Goal: Task Accomplishment & Management: Use online tool/utility

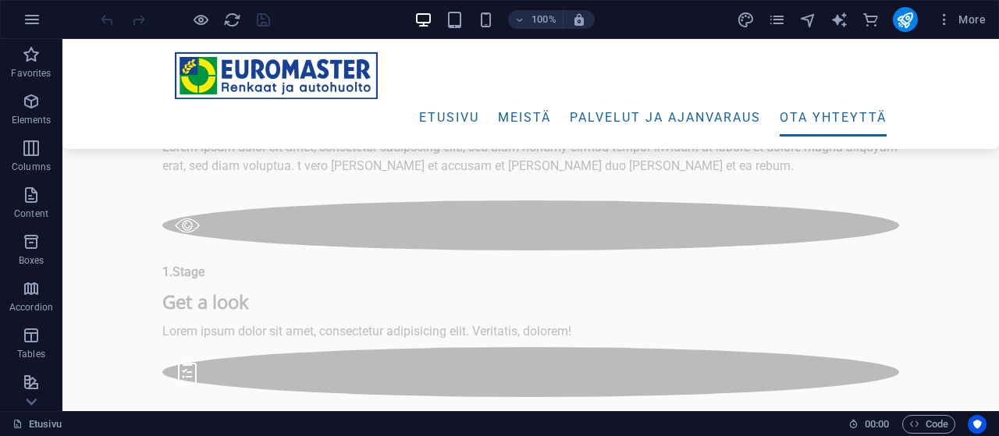
scroll to position [6376, 0]
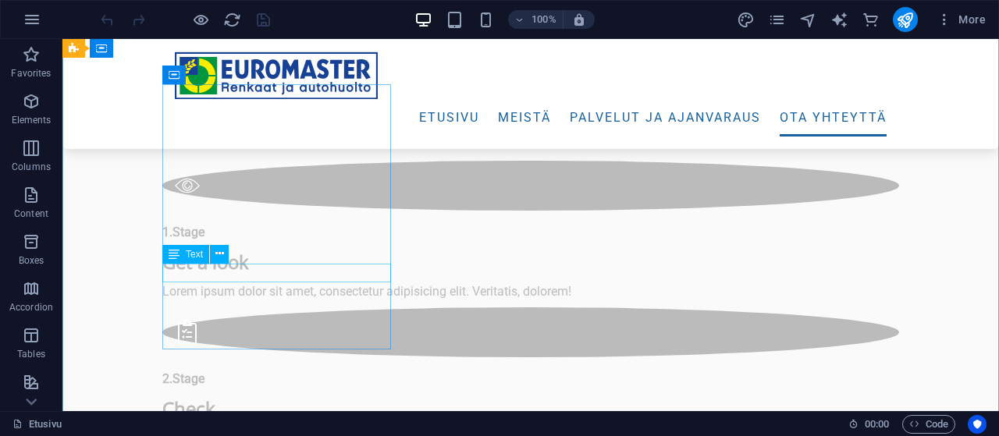
click at [191, 254] on span "Text" at bounding box center [194, 254] width 17 height 9
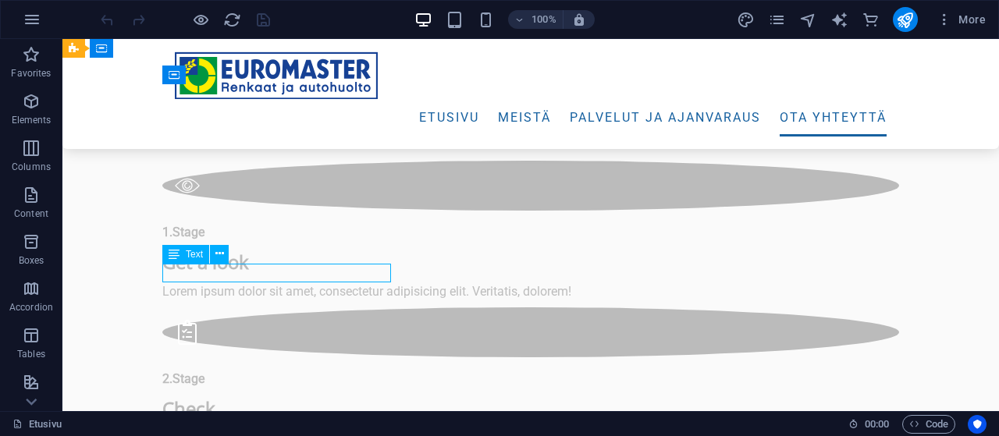
click at [191, 254] on span "Text" at bounding box center [194, 254] width 17 height 9
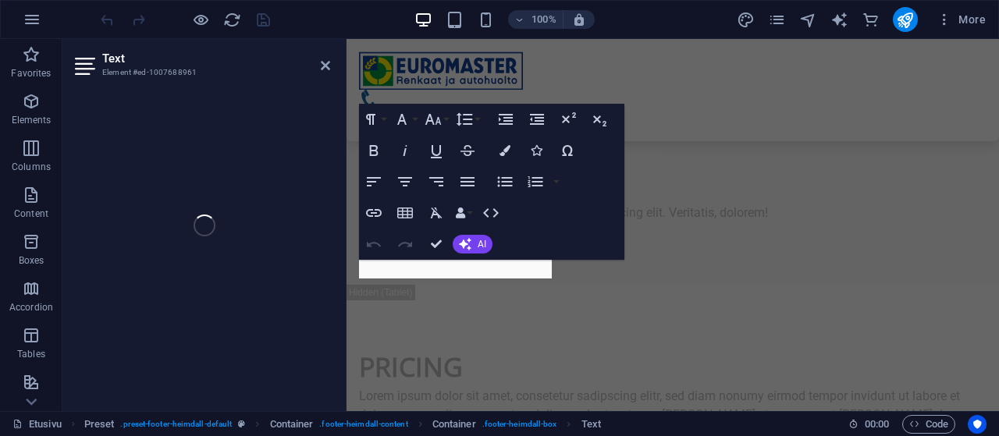
scroll to position [7704, 0]
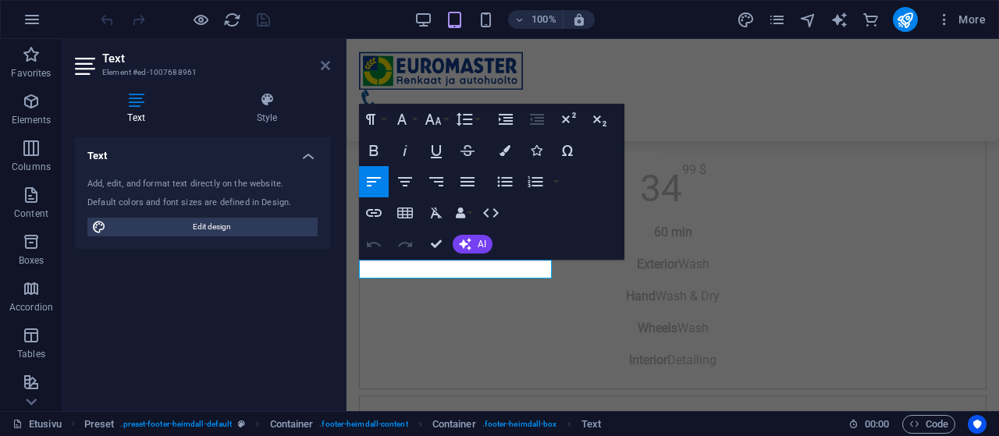
click at [323, 61] on icon at bounding box center [325, 65] width 9 height 12
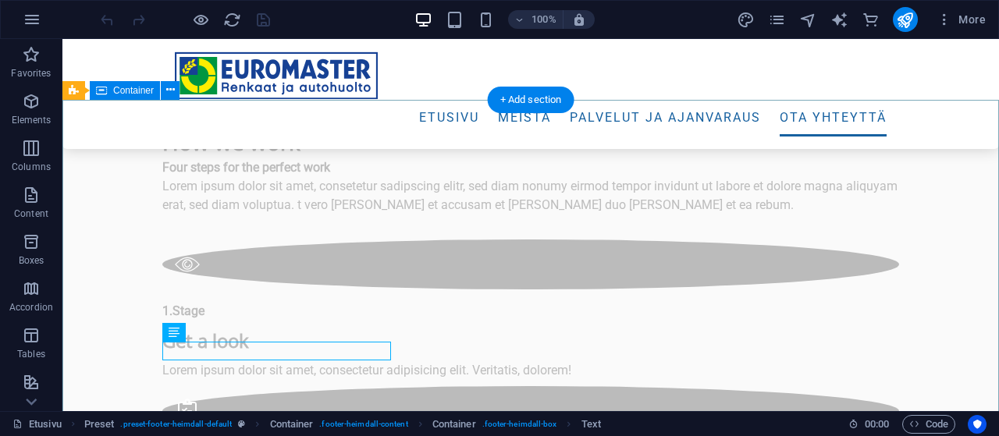
scroll to position [6291, 0]
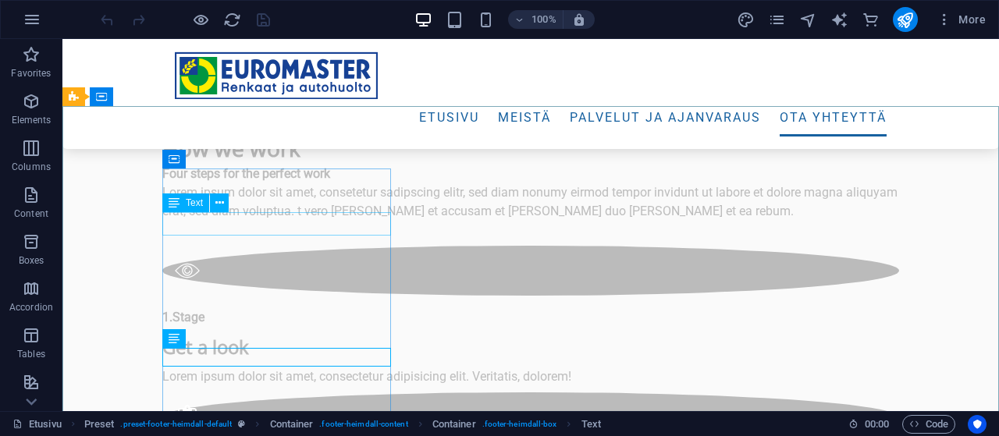
click at [190, 205] on span "Text" at bounding box center [194, 202] width 17 height 9
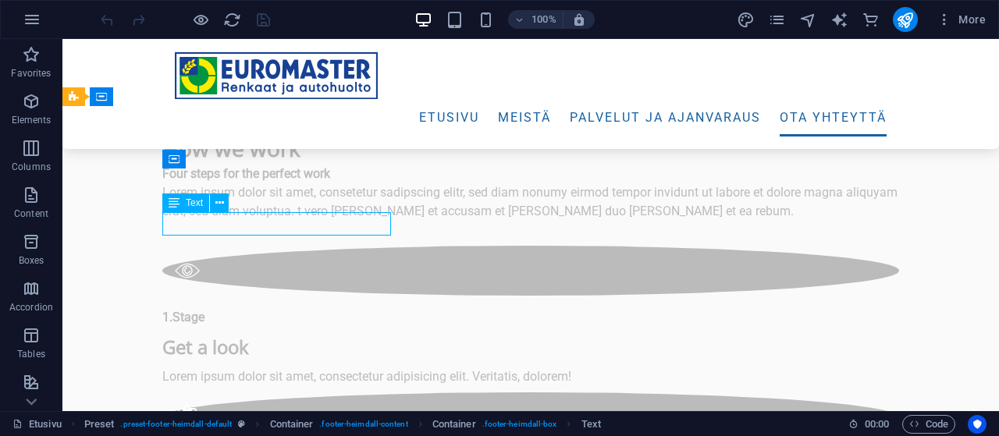
click at [190, 205] on span "Text" at bounding box center [194, 202] width 17 height 9
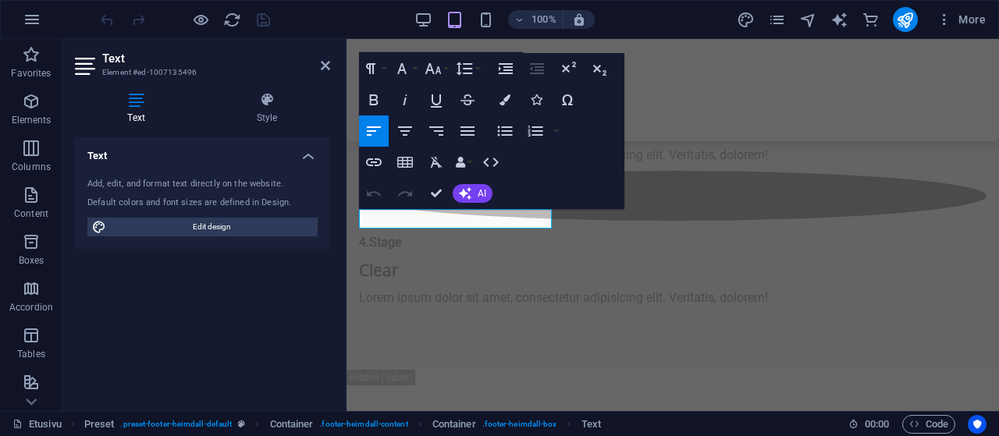
scroll to position [7623, 0]
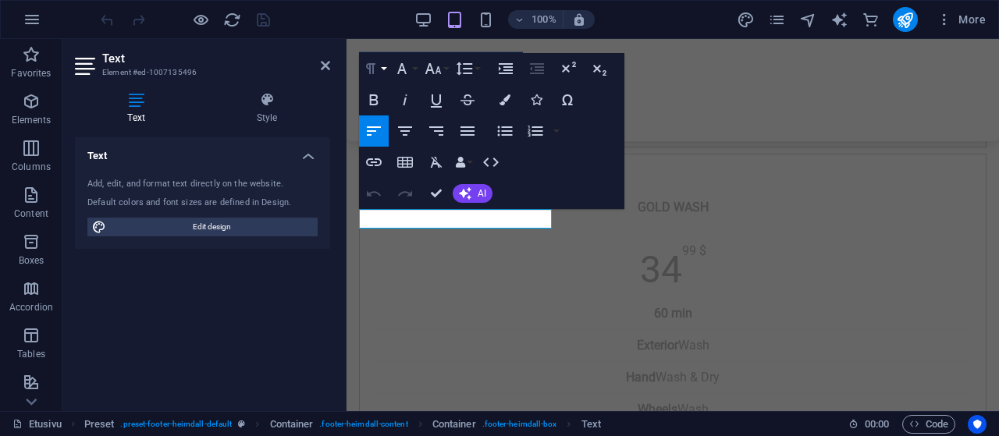
click at [381, 65] on button "Paragraph Format" at bounding box center [374, 68] width 30 height 31
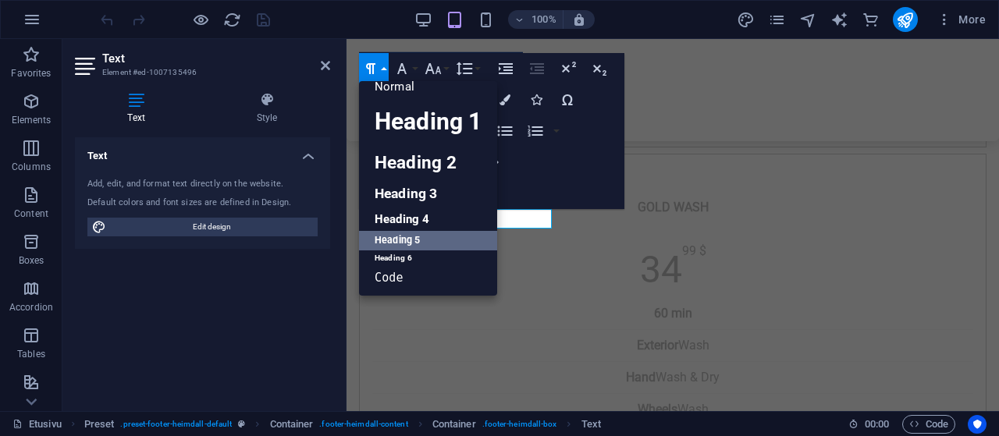
scroll to position [12, 0]
click at [391, 214] on link "Heading 4" at bounding box center [428, 219] width 138 height 23
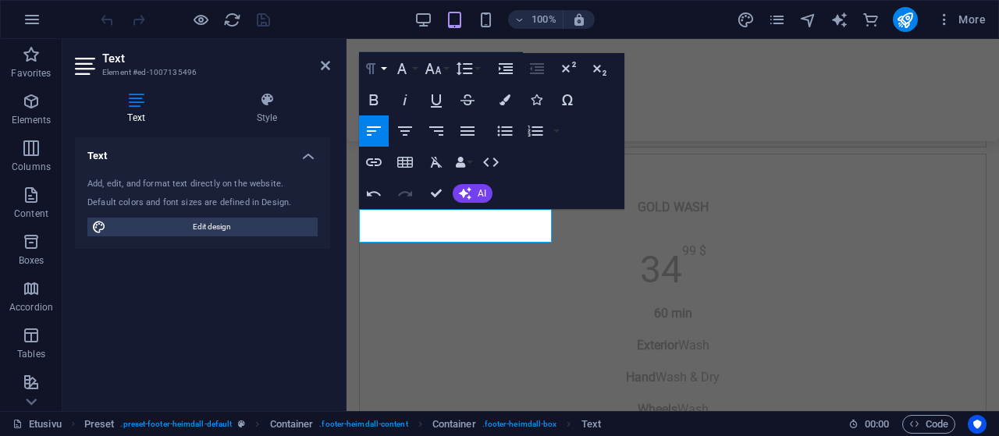
click at [377, 73] on icon "button" at bounding box center [370, 68] width 19 height 19
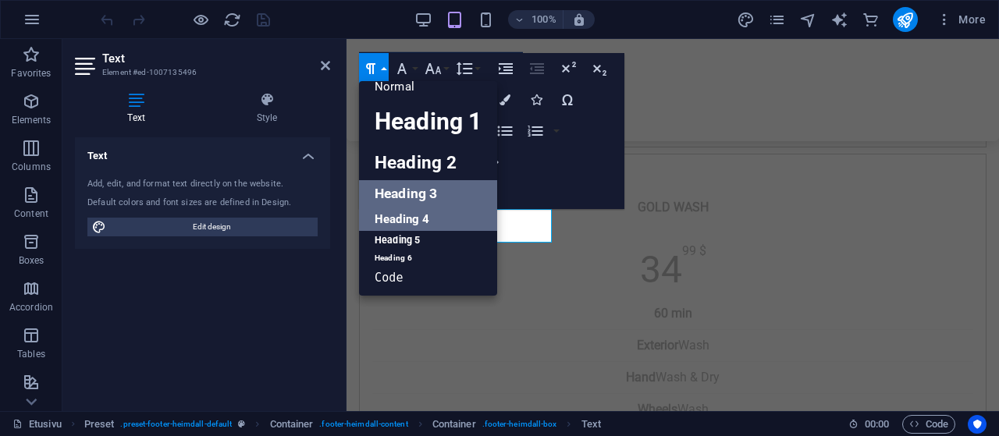
scroll to position [0, 0]
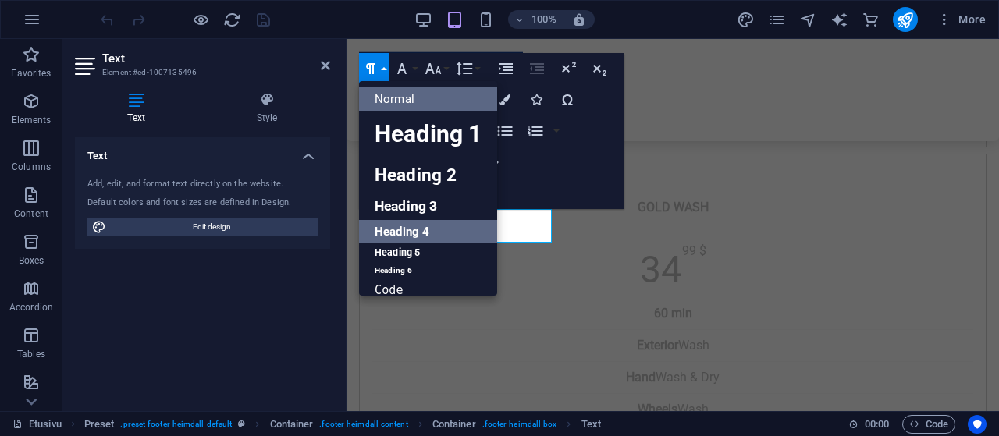
click at [401, 102] on link "Normal" at bounding box center [428, 98] width 138 height 23
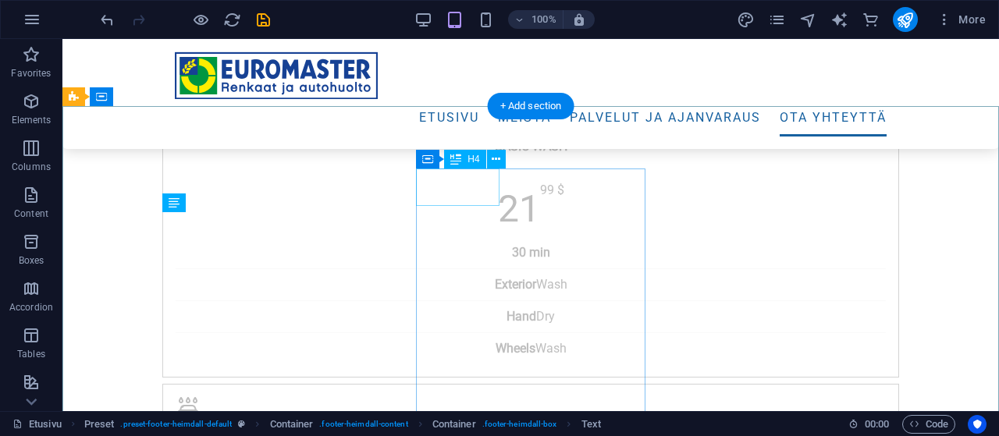
scroll to position [6291, 0]
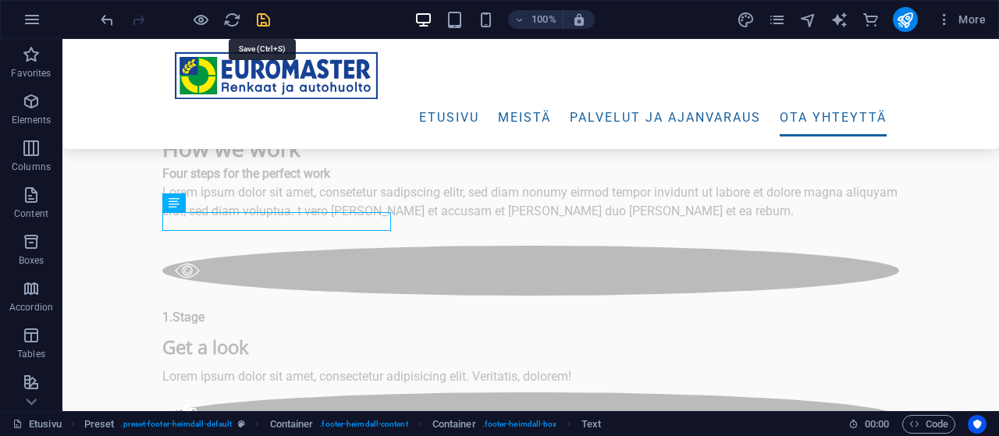
click at [262, 17] on icon "save" at bounding box center [263, 20] width 18 height 18
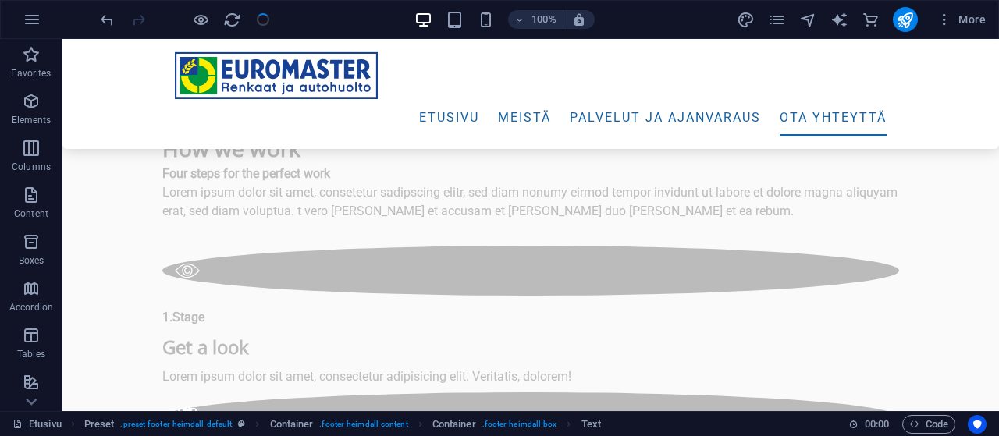
checkbox input "false"
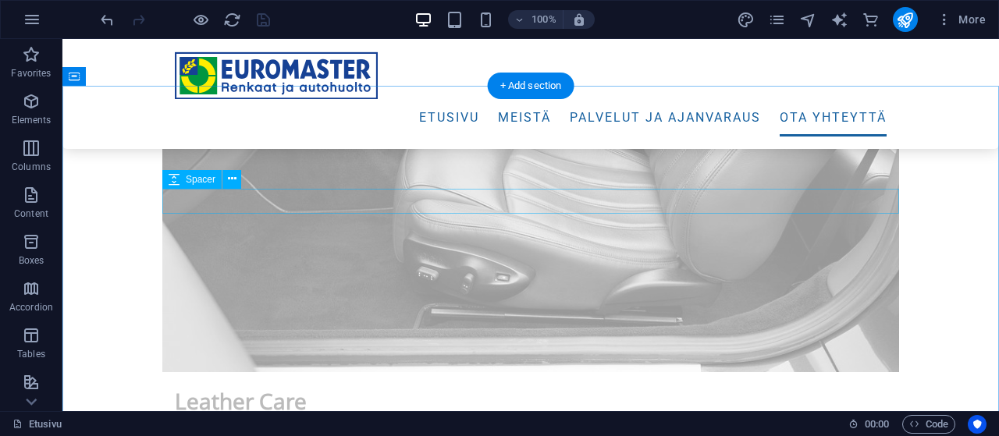
scroll to position [6048, 0]
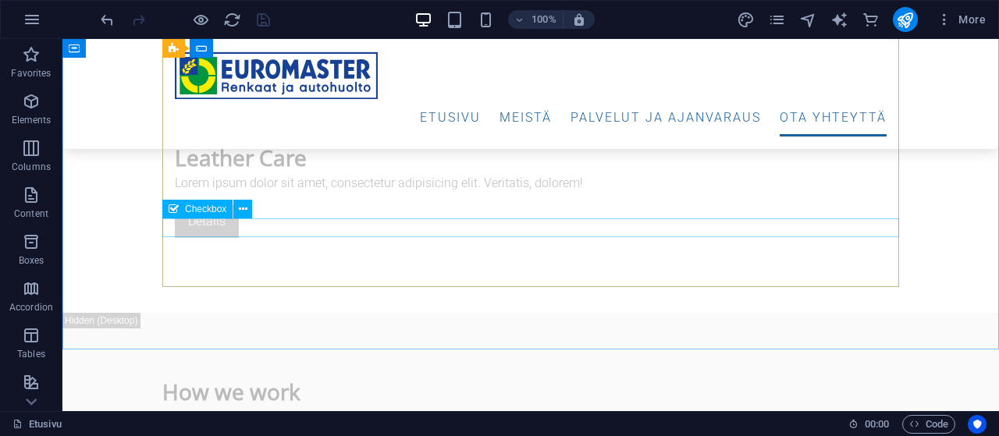
click at [218, 209] on span "Checkbox" at bounding box center [205, 209] width 41 height 9
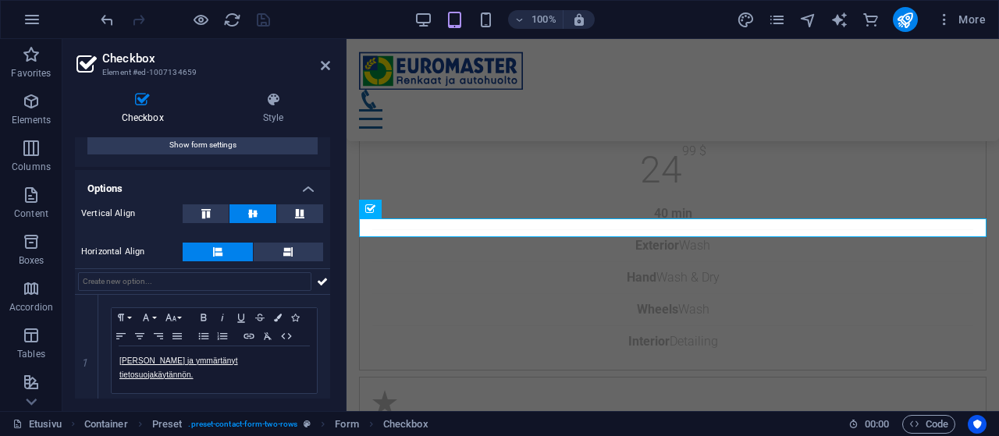
scroll to position [100, 0]
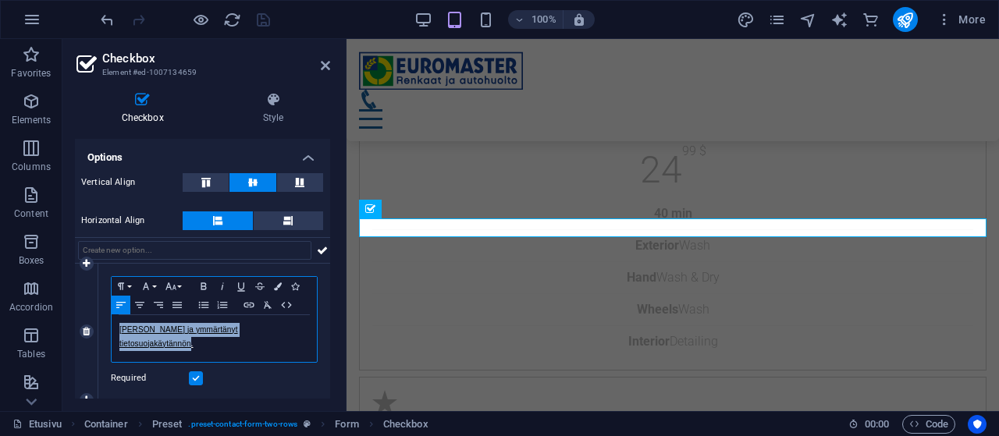
drag, startPoint x: 294, startPoint y: 330, endPoint x: 118, endPoint y: 329, distance: 176.4
click at [118, 329] on div "[PERSON_NAME] ja ymmärtänyt tietosuojakäytännön." at bounding box center [214, 338] width 205 height 47
click at [204, 357] on icon "button" at bounding box center [206, 356] width 11 height 11
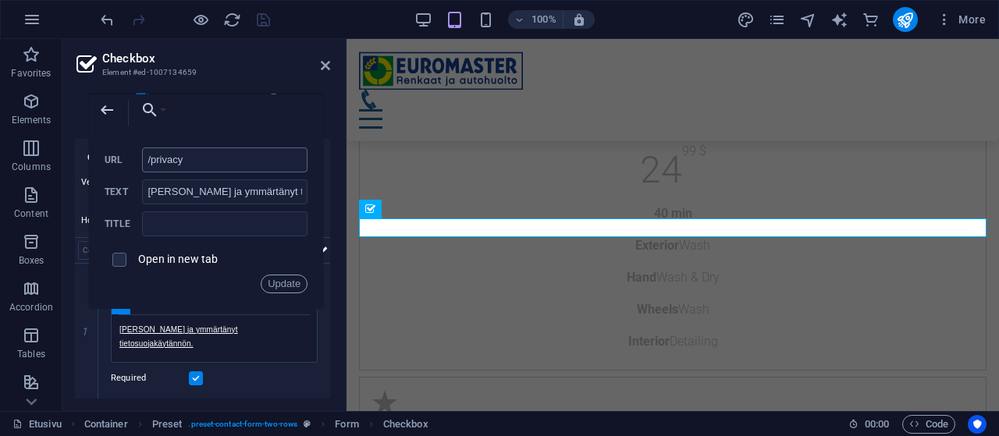
click at [290, 162] on input "/privacy" at bounding box center [224, 160] width 165 height 25
click at [165, 112] on button "Choose Link" at bounding box center [150, 109] width 36 height 31
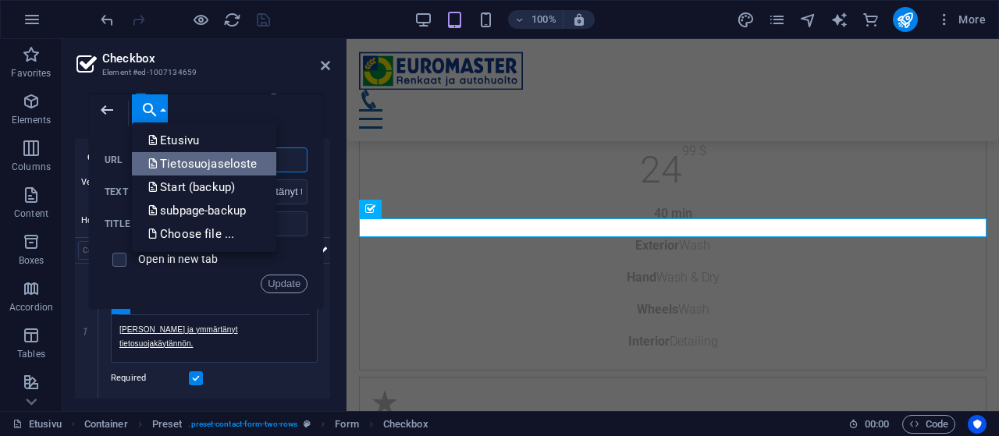
click at [183, 163] on p "Tietosuojaseloste" at bounding box center [204, 163] width 112 height 23
type input "/tietosuojaseloste"
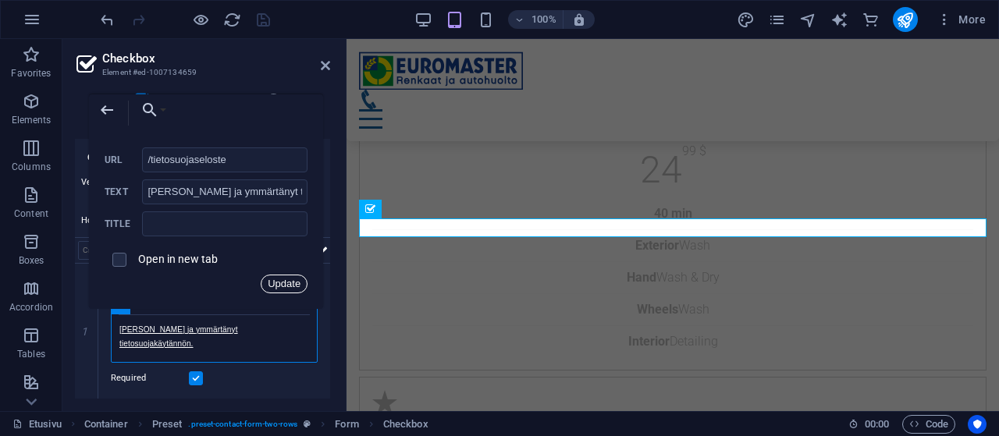
click at [285, 280] on button "Update" at bounding box center [284, 284] width 47 height 19
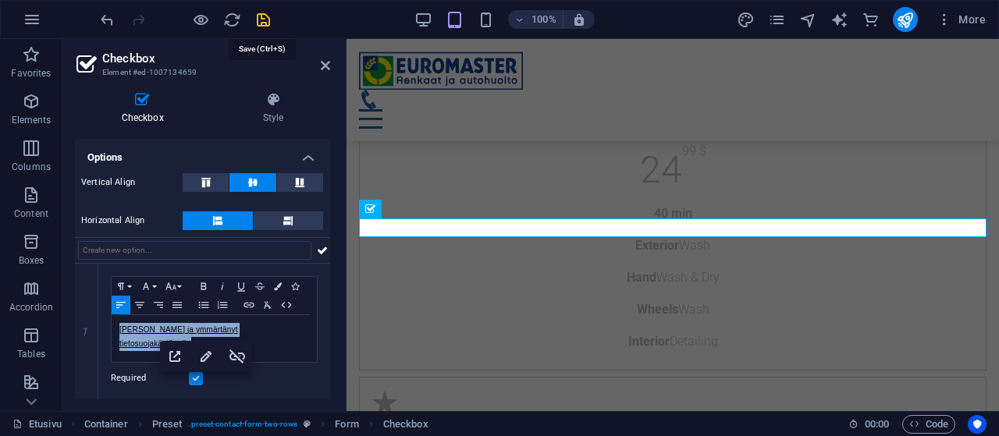
click at [266, 15] on icon "save" at bounding box center [263, 20] width 18 height 18
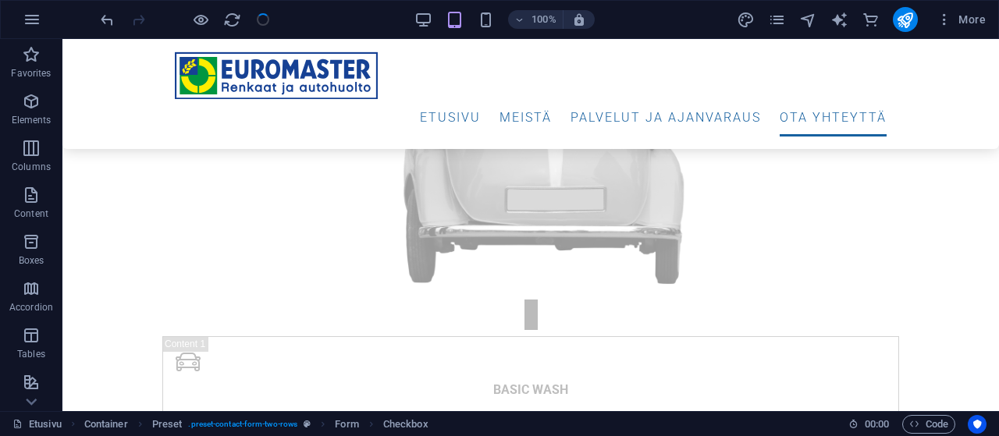
checkbox input "false"
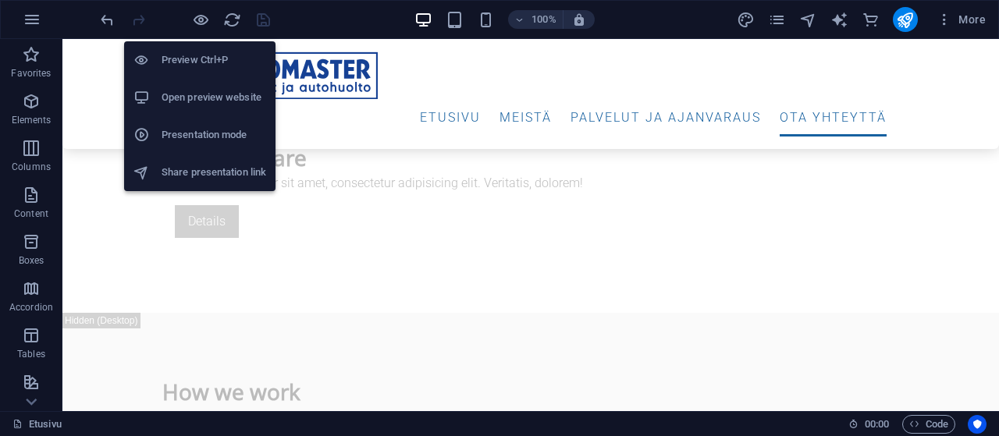
click at [188, 95] on h6 "Open preview website" at bounding box center [214, 97] width 105 height 19
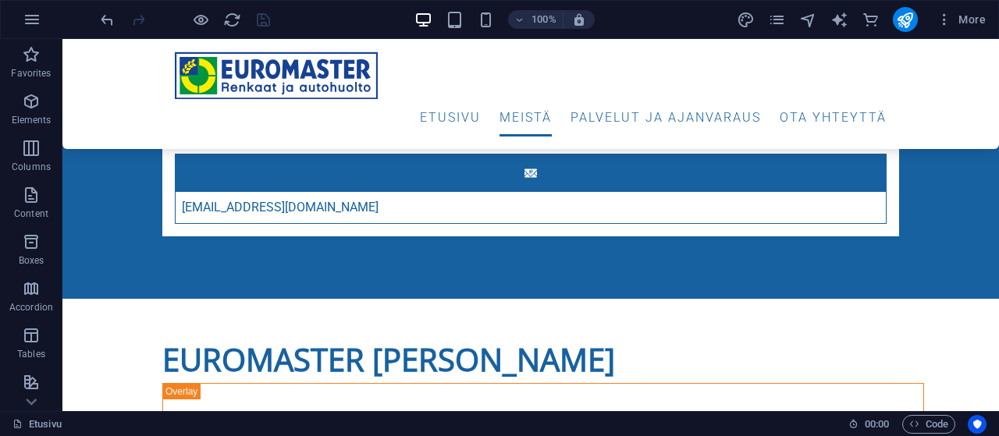
scroll to position [0, 0]
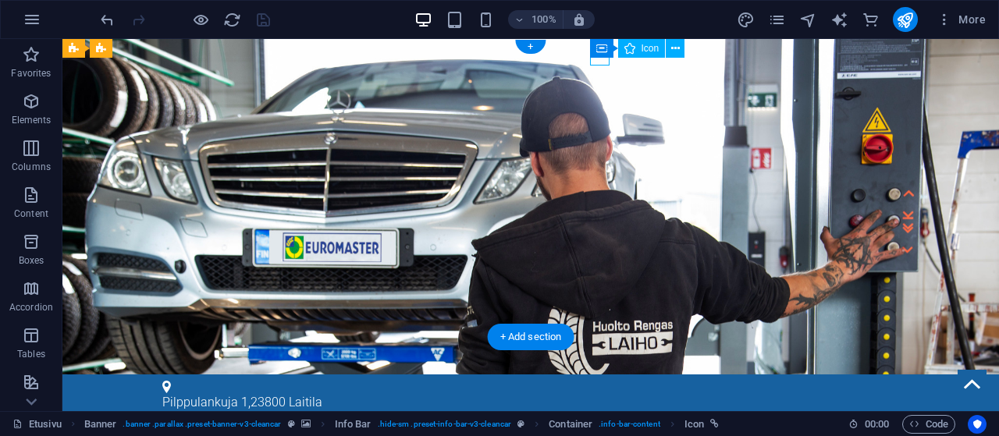
select select "xMidYMid"
select select "px"
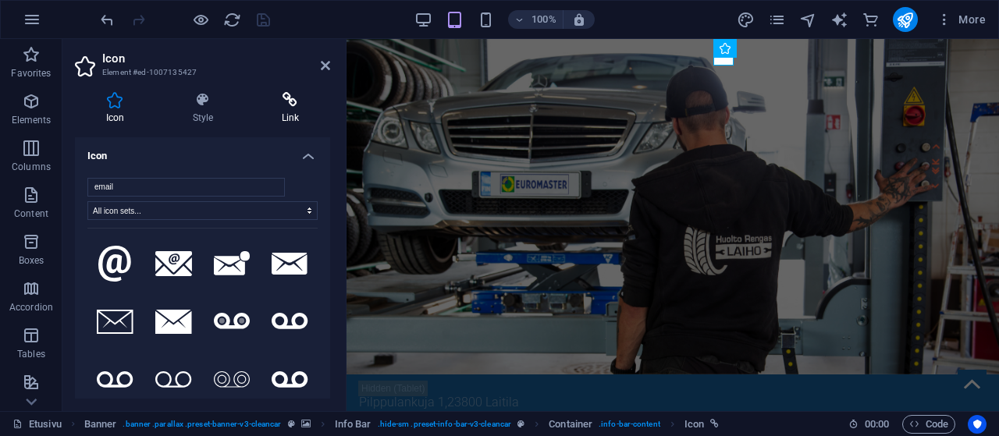
click at [287, 116] on h4 "Link" at bounding box center [291, 108] width 80 height 33
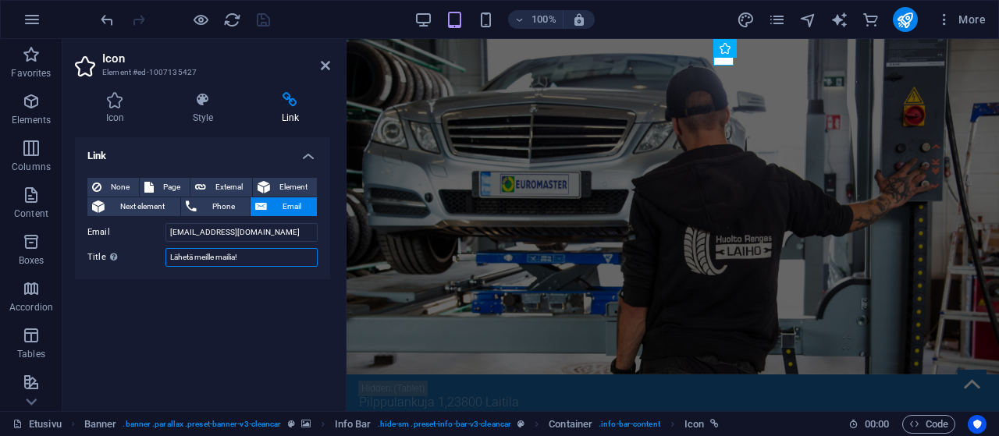
click at [217, 258] on input "Lähetä meille mailia!" at bounding box center [241, 257] width 152 height 19
type input "Lähetä meille emailia!"
click at [264, 23] on icon "save" at bounding box center [263, 20] width 18 height 18
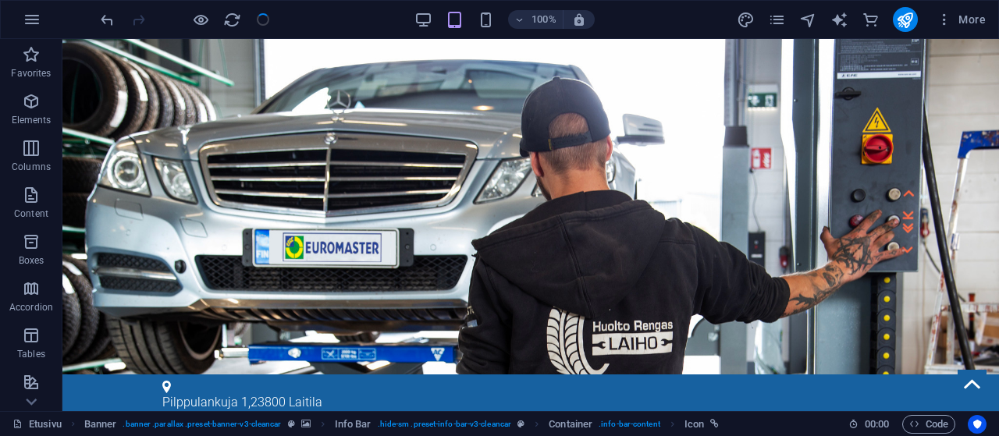
checkbox input "false"
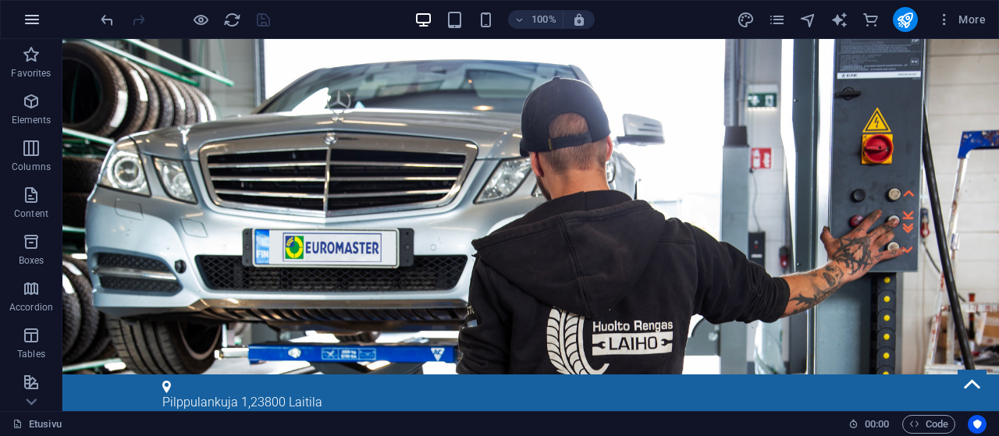
click at [30, 15] on icon "button" at bounding box center [32, 19] width 19 height 19
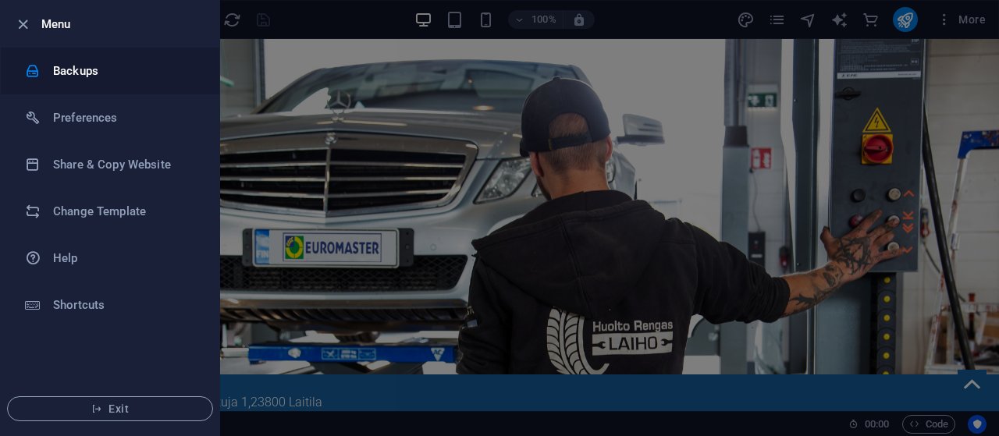
click at [62, 70] on h6 "Backups" at bounding box center [125, 71] width 144 height 19
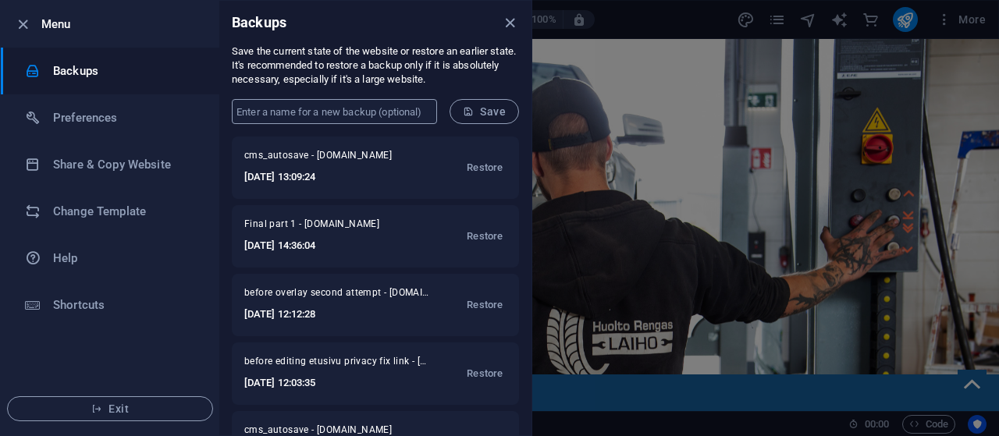
click at [257, 112] on input "text" at bounding box center [334, 111] width 205 height 25
type input "f"
type input "Final 2 fixes ok gdpr ftr font"
click at [481, 109] on span "Save" at bounding box center [484, 111] width 43 height 12
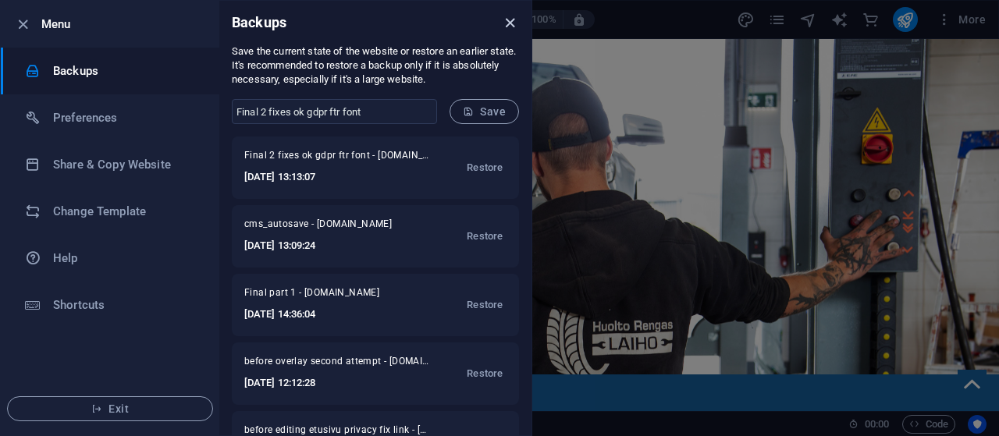
click at [508, 20] on icon "close" at bounding box center [510, 23] width 18 height 18
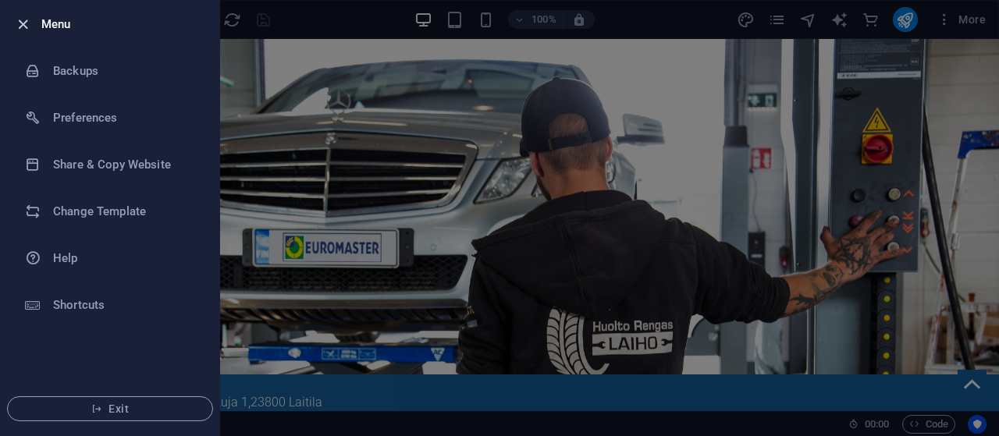
click at [15, 20] on icon "button" at bounding box center [23, 25] width 18 height 18
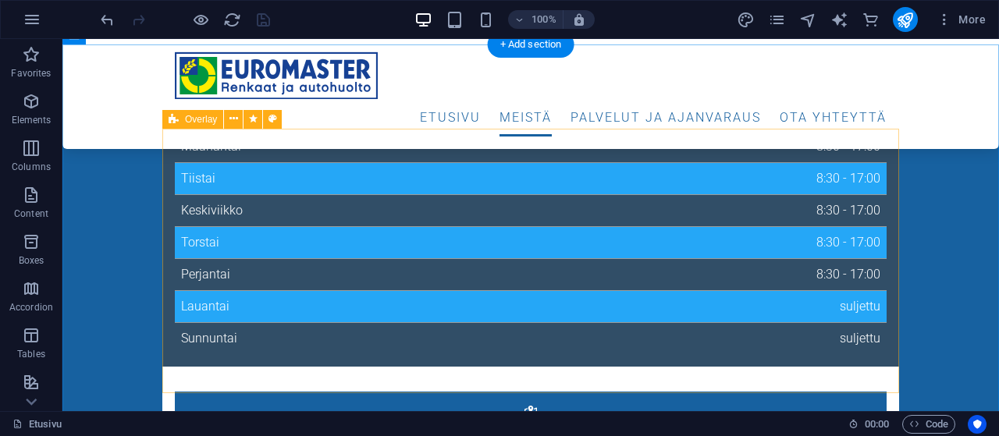
scroll to position [162, 0]
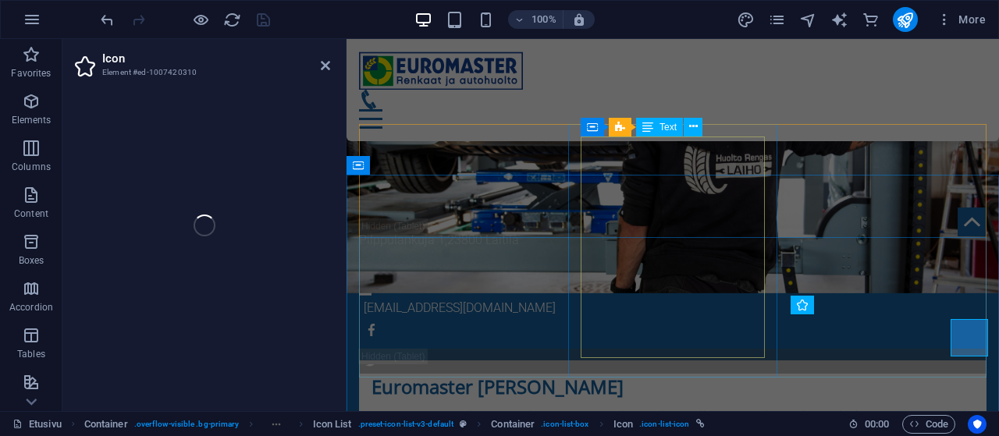
select select "xMidYMid"
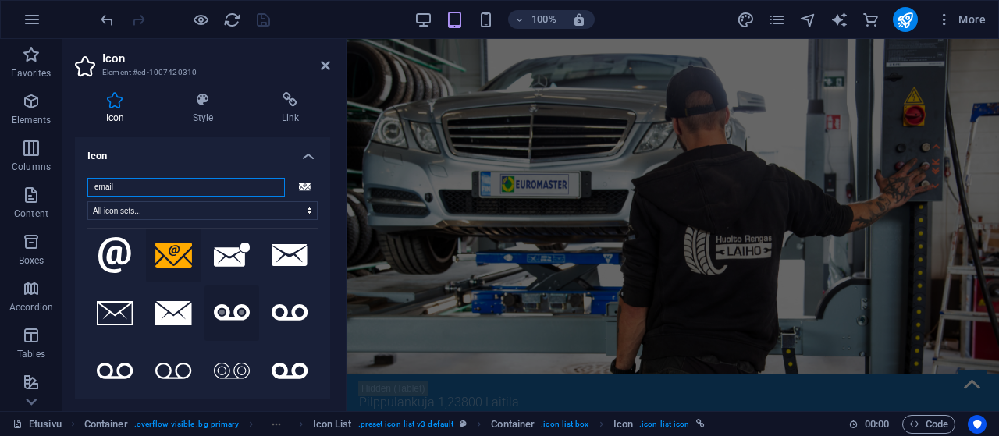
scroll to position [12, 0]
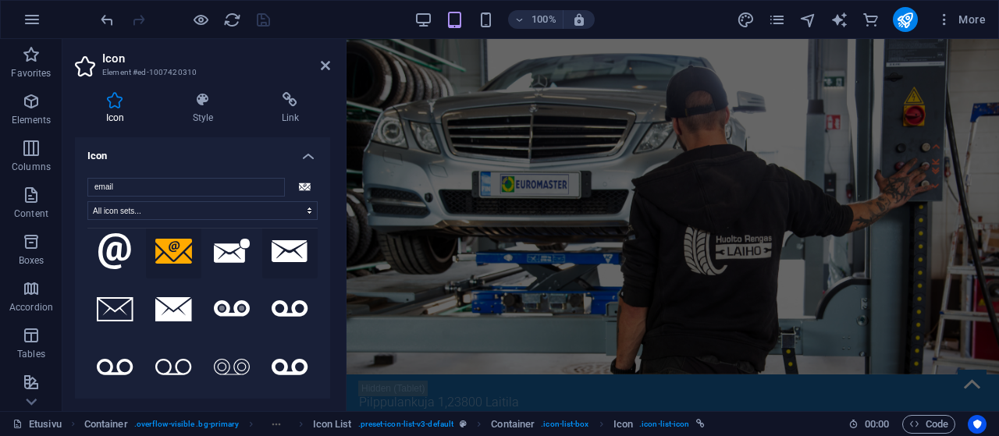
click at [294, 251] on icon at bounding box center [290, 251] width 37 height 23
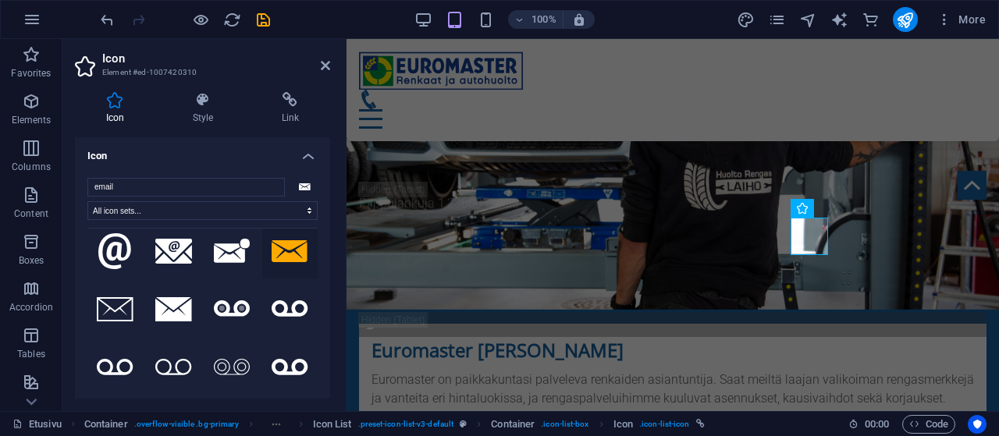
scroll to position [270, 0]
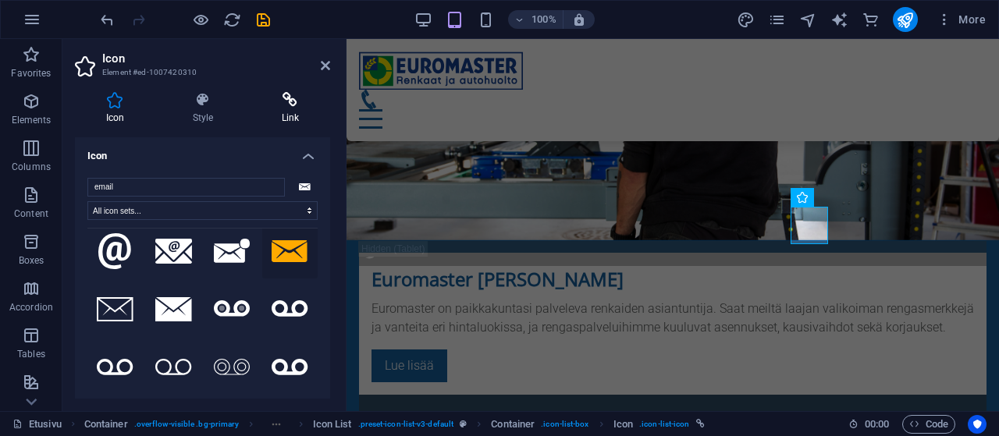
click at [283, 109] on h4 "Link" at bounding box center [291, 108] width 80 height 33
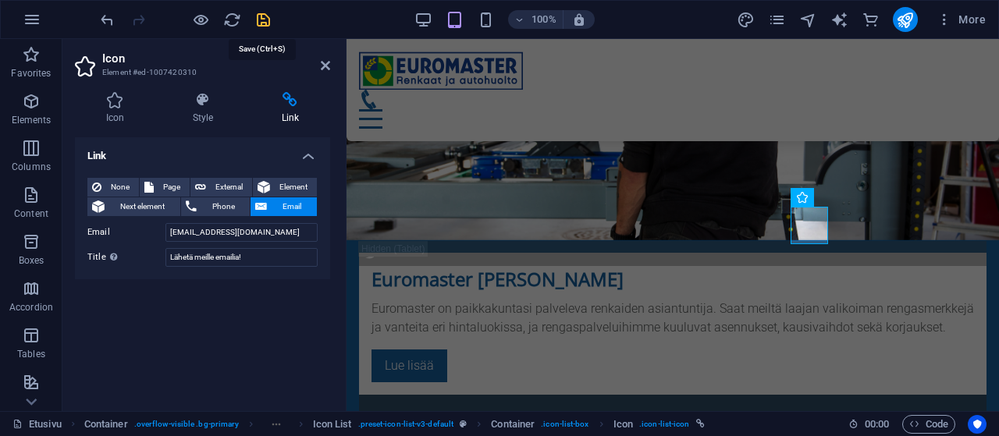
click at [260, 19] on icon "save" at bounding box center [263, 20] width 18 height 18
checkbox input "false"
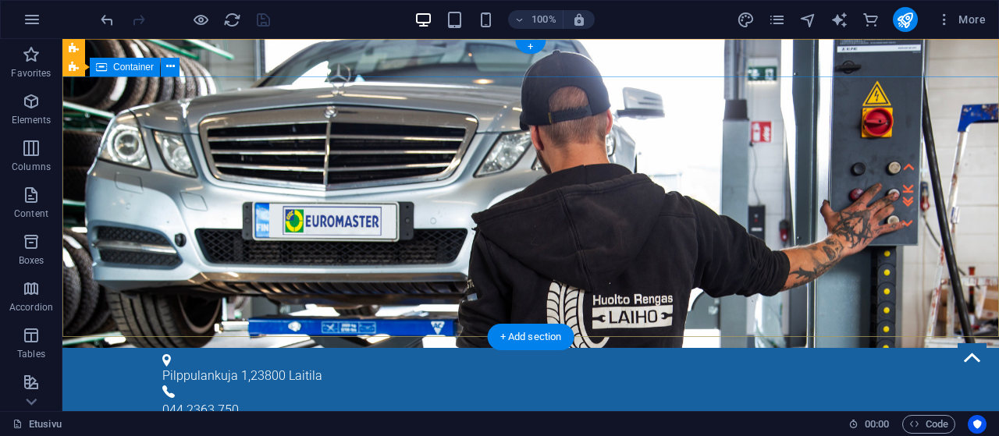
scroll to position [0, 0]
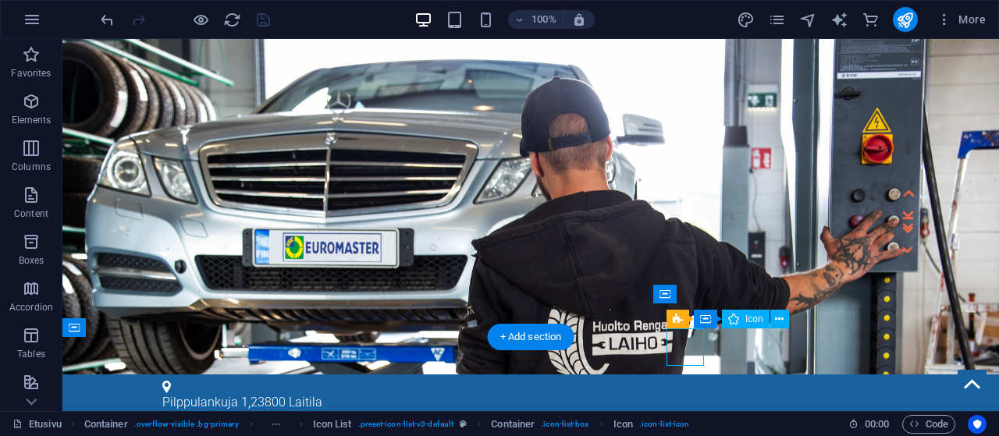
select select "xMidYMid"
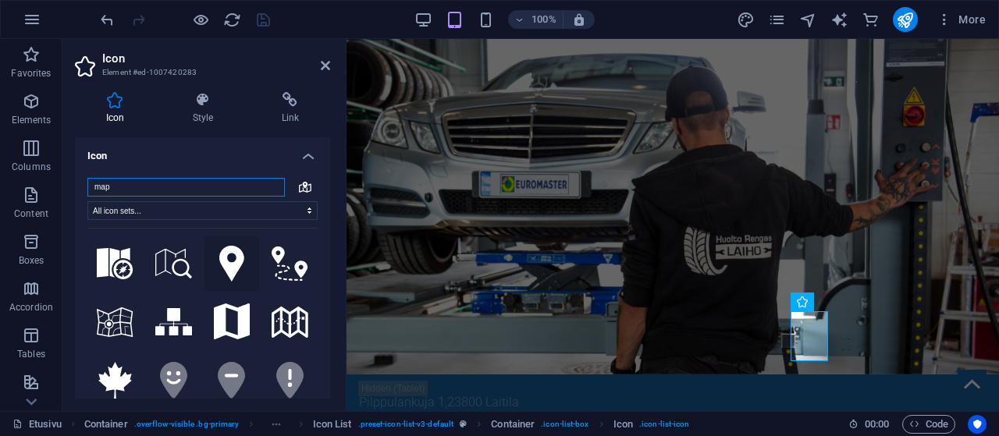
scroll to position [12, 0]
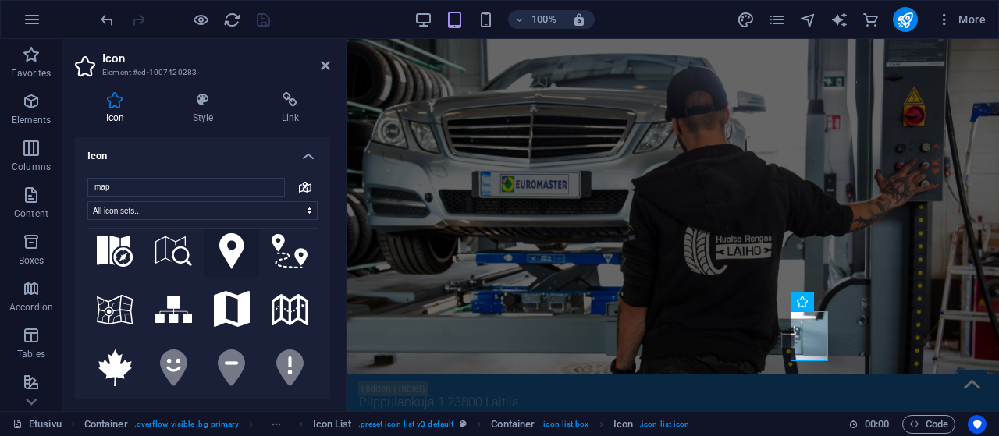
click at [230, 248] on icon at bounding box center [231, 251] width 25 height 37
click at [290, 109] on h4 "Link" at bounding box center [291, 108] width 80 height 33
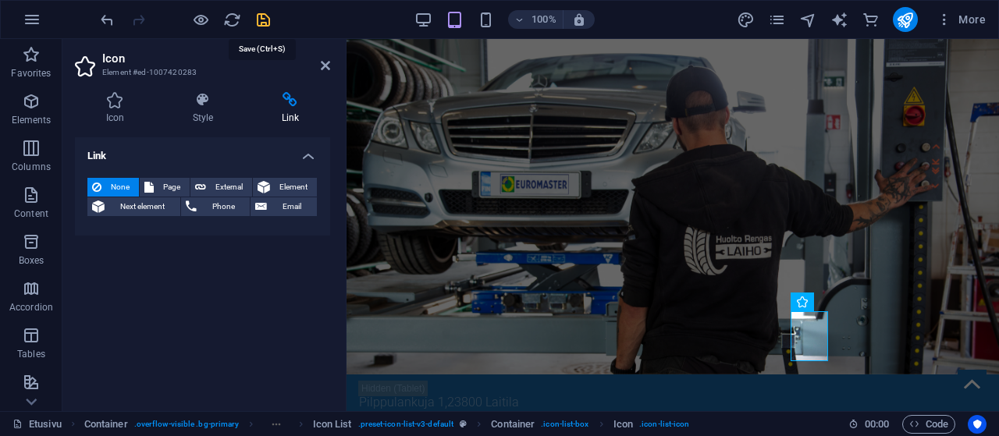
click at [262, 19] on icon "save" at bounding box center [263, 20] width 18 height 18
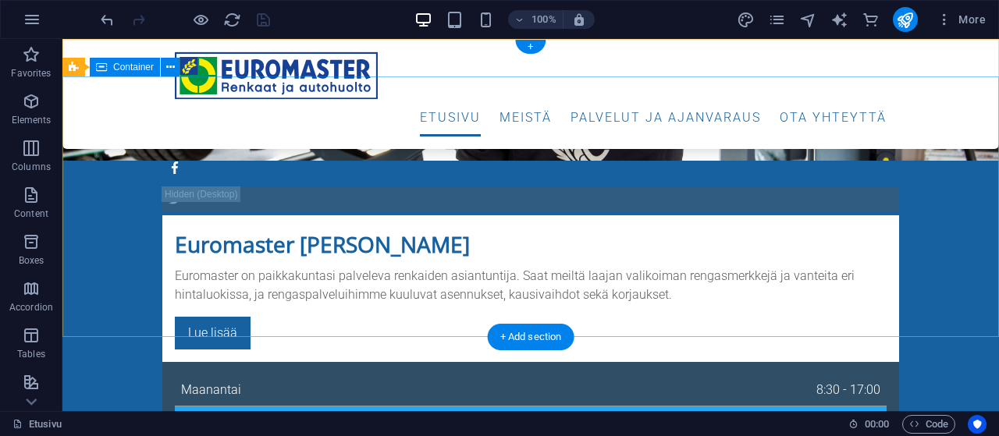
scroll to position [0, 0]
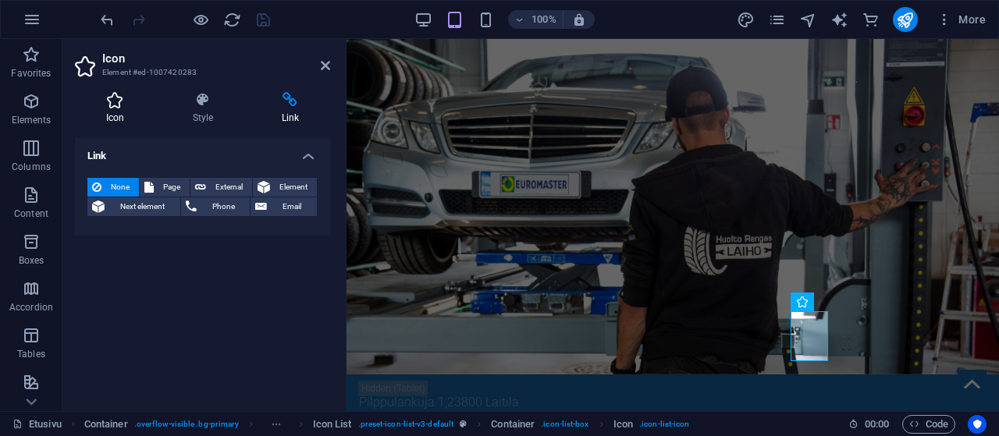
click at [115, 110] on h4 "Icon" at bounding box center [118, 108] width 87 height 33
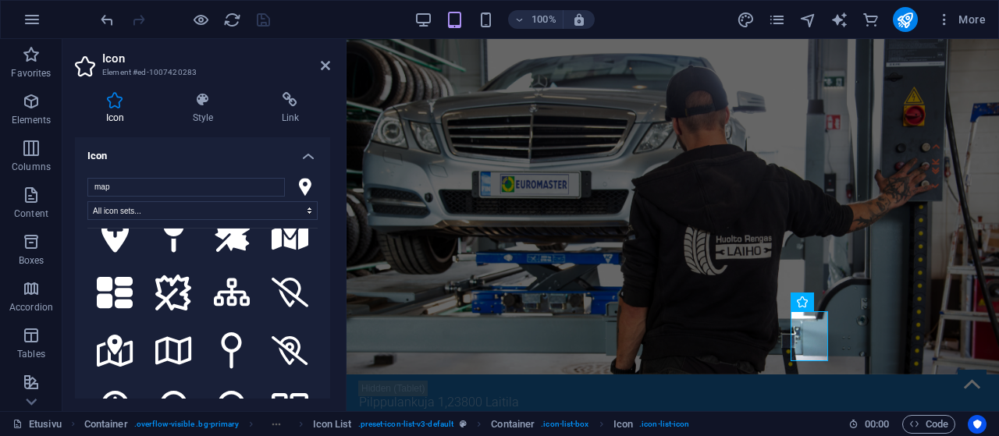
scroll to position [674, 0]
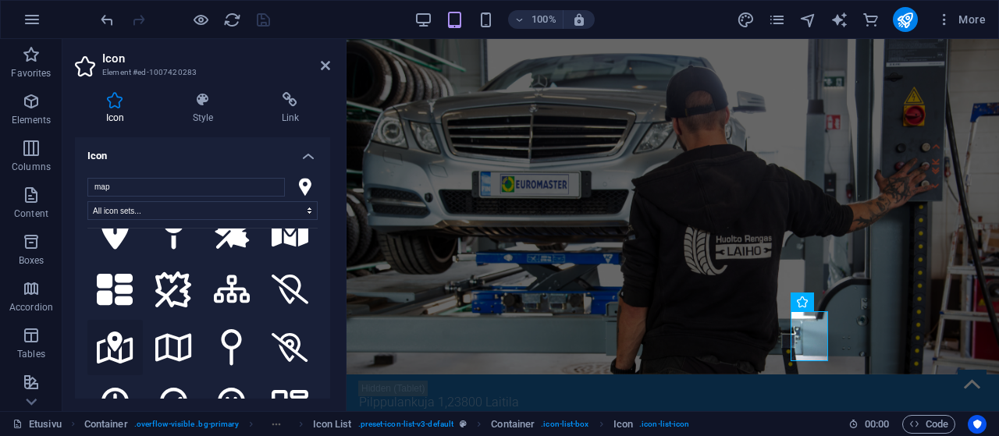
click at [118, 351] on icon at bounding box center [115, 348] width 37 height 33
click at [327, 66] on icon at bounding box center [325, 65] width 9 height 12
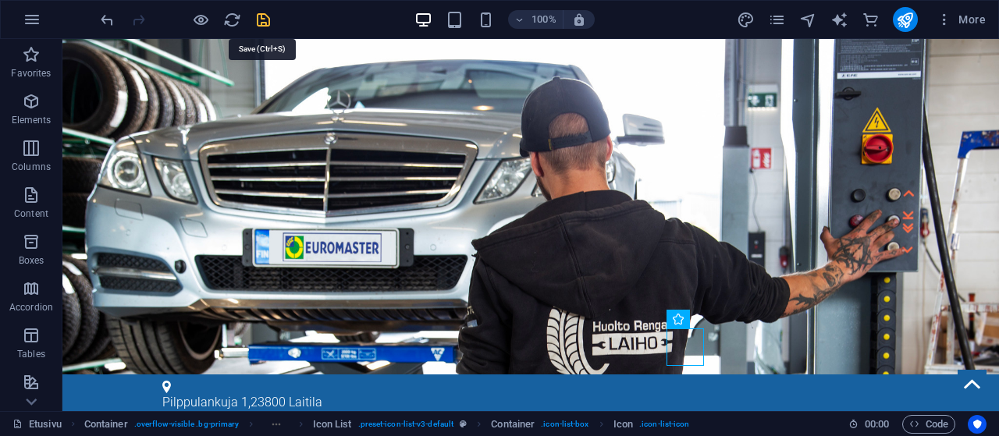
click at [257, 23] on icon "save" at bounding box center [263, 20] width 18 height 18
checkbox input "false"
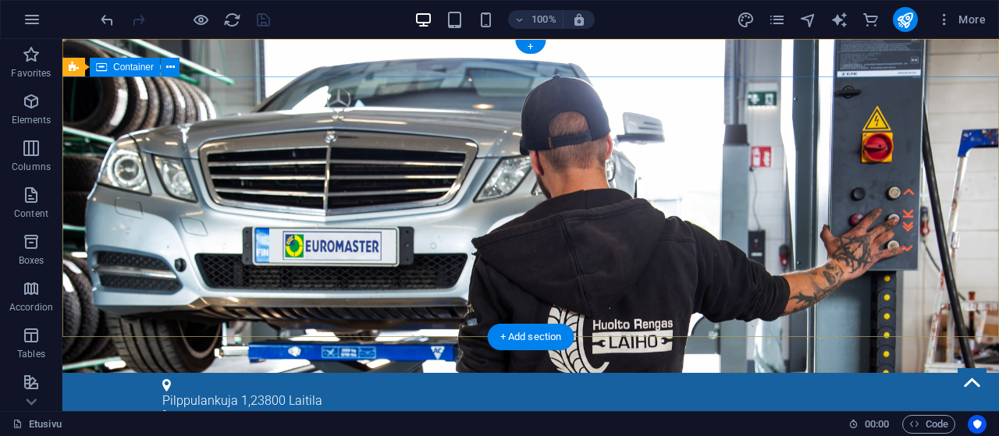
scroll to position [0, 0]
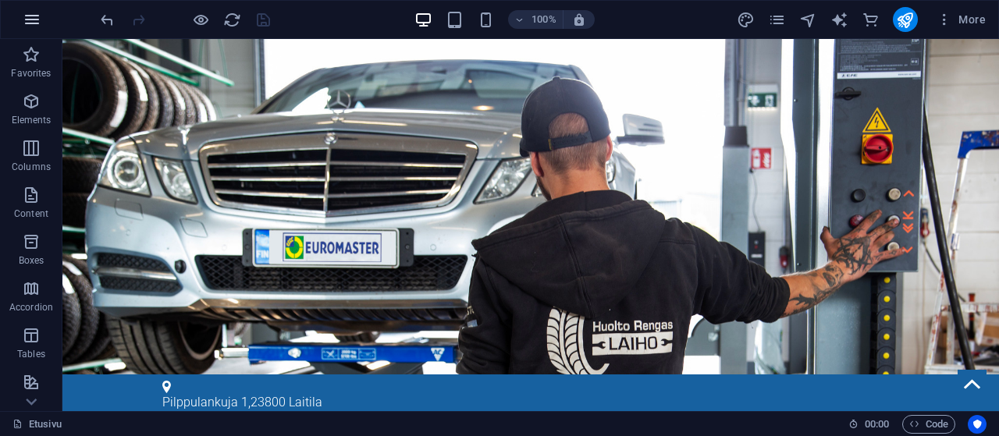
click at [32, 21] on icon "button" at bounding box center [32, 19] width 19 height 19
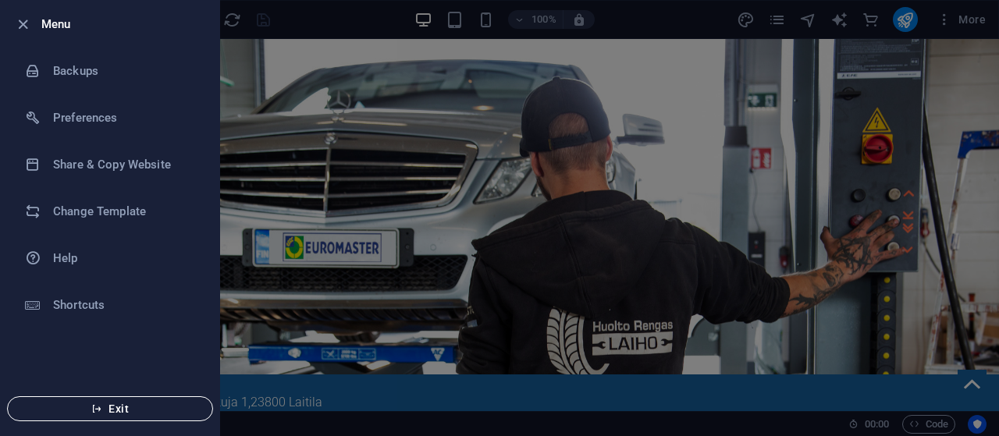
click at [113, 408] on span "Exit" at bounding box center [110, 409] width 180 height 12
